Goal: Task Accomplishment & Management: Manage account settings

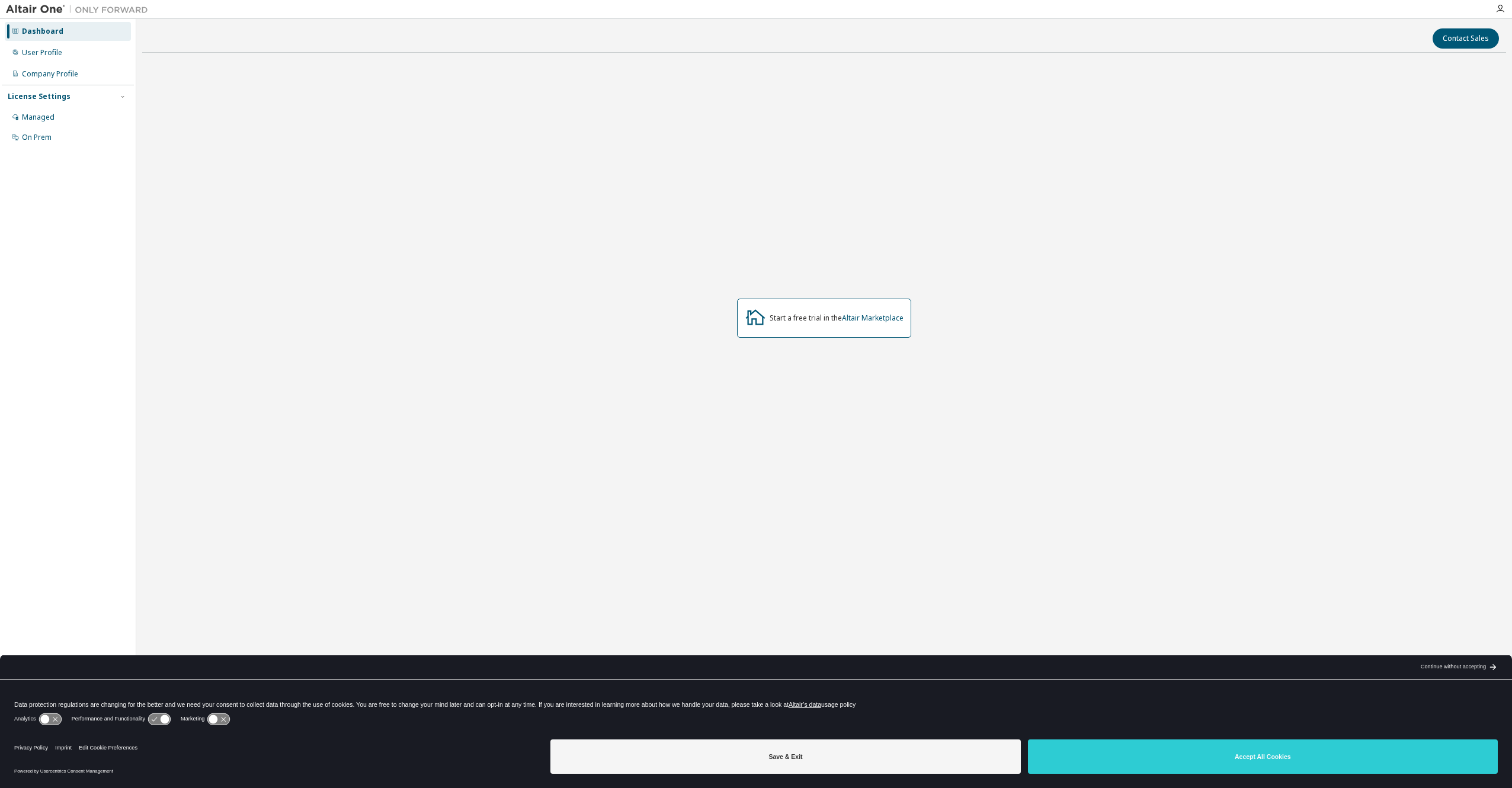
click at [383, 137] on div "Start a free trial in the Altair Marketplace" at bounding box center [824, 318] width 1364 height 512
click at [55, 61] on div "User Profile" at bounding box center [67, 53] width 126 height 19
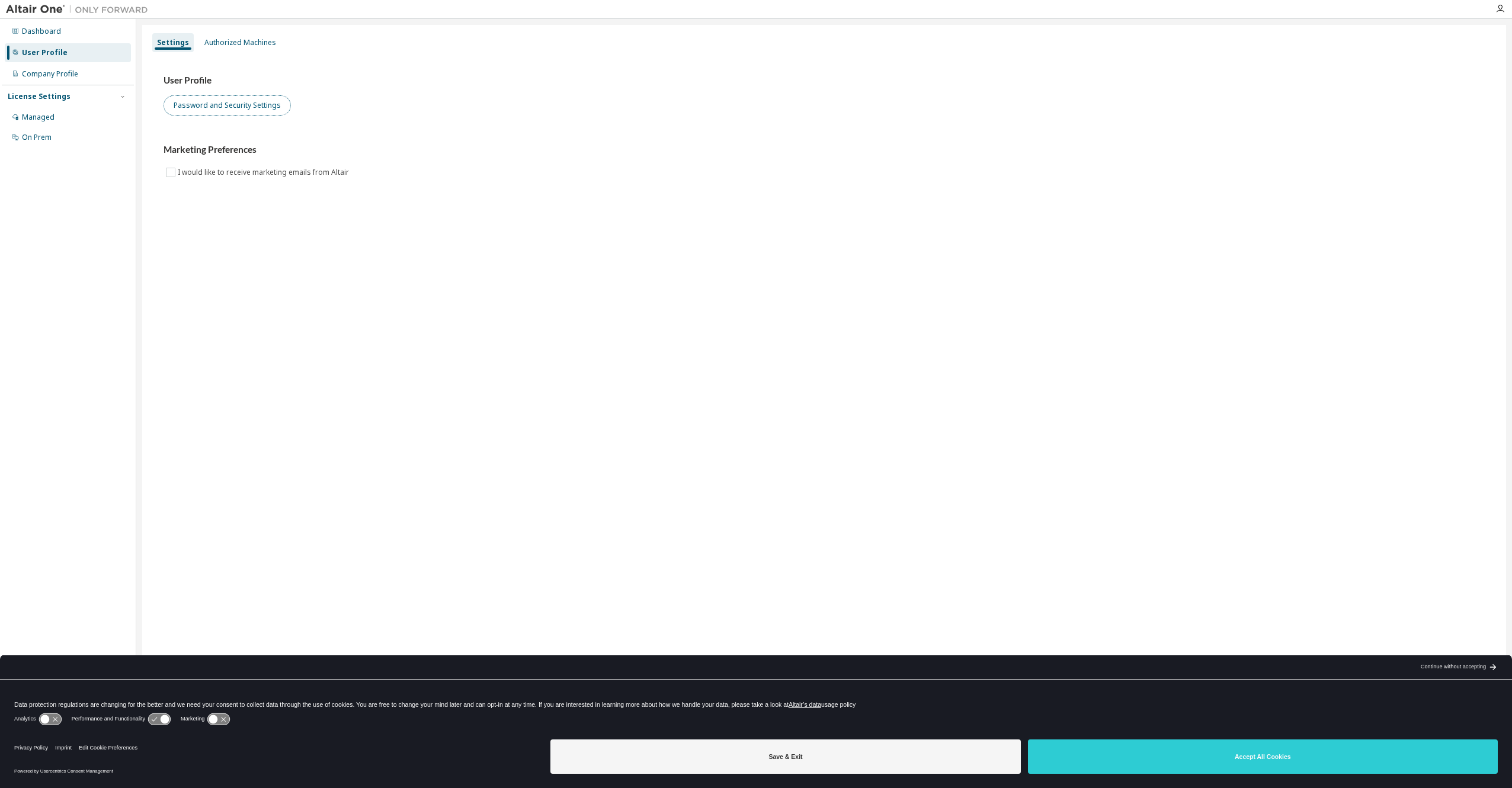
click at [226, 103] on button "Password and Security Settings" at bounding box center [227, 105] width 127 height 20
click at [34, 32] on div "Dashboard" at bounding box center [41, 31] width 39 height 10
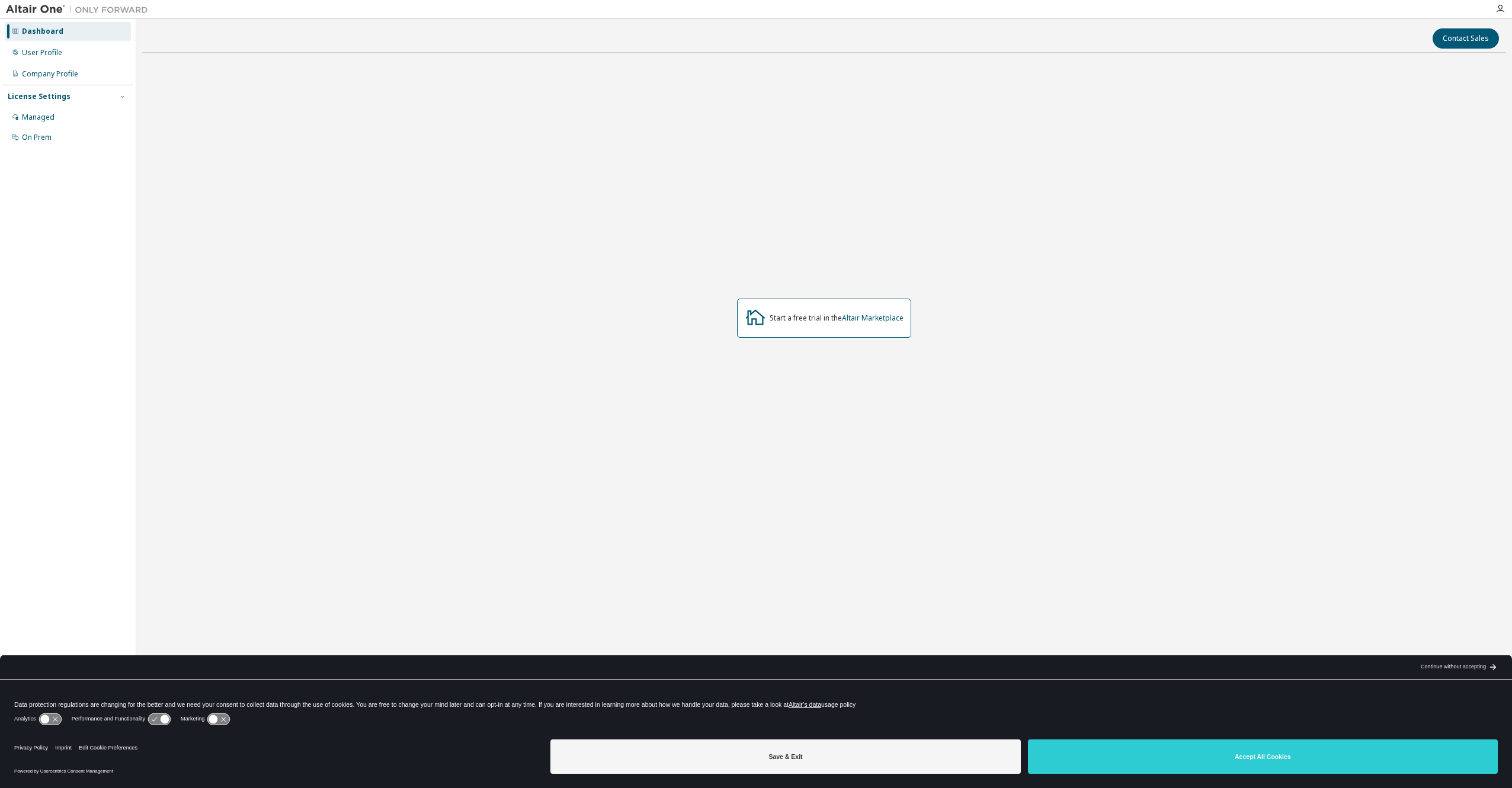
click at [222, 208] on div "Start a free trial in the Altair Marketplace" at bounding box center [824, 318] width 1364 height 512
